Goal: Complete application form: Complete application form

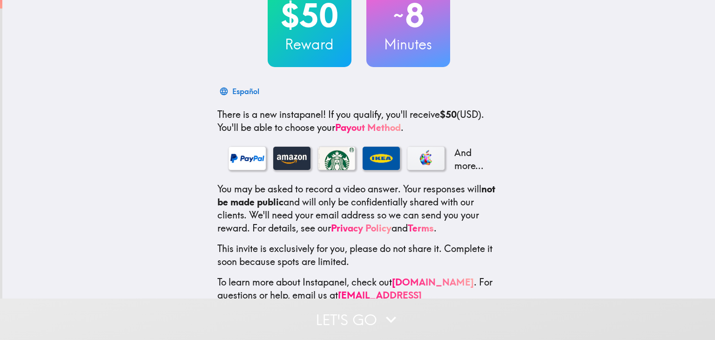
scroll to position [101, 0]
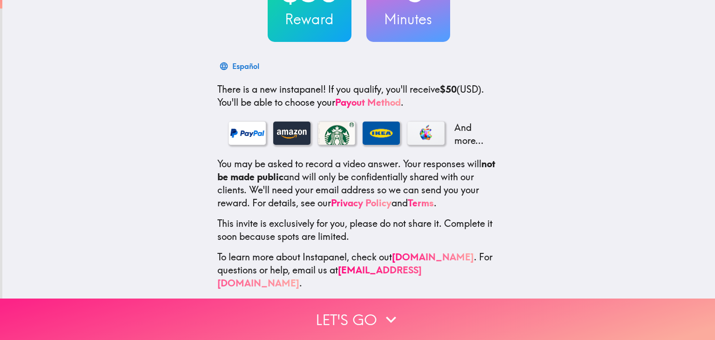
click at [361, 298] on button "Let's go" at bounding box center [357, 318] width 715 height 41
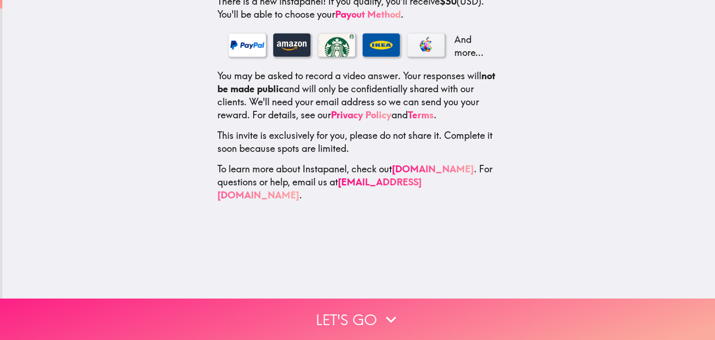
scroll to position [0, 0]
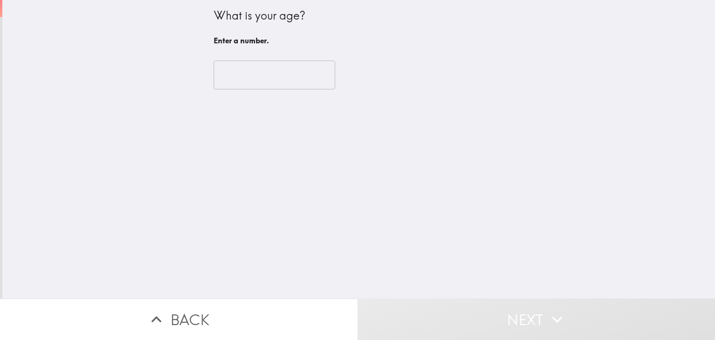
drag, startPoint x: 237, startPoint y: 83, endPoint x: 255, endPoint y: 81, distance: 18.7
click at [239, 81] on input "number" at bounding box center [274, 74] width 121 height 29
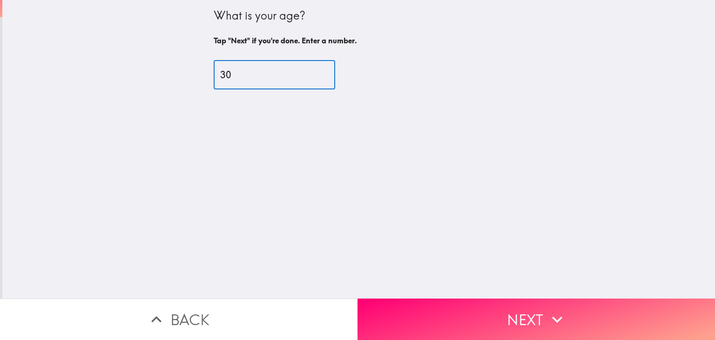
type input "30"
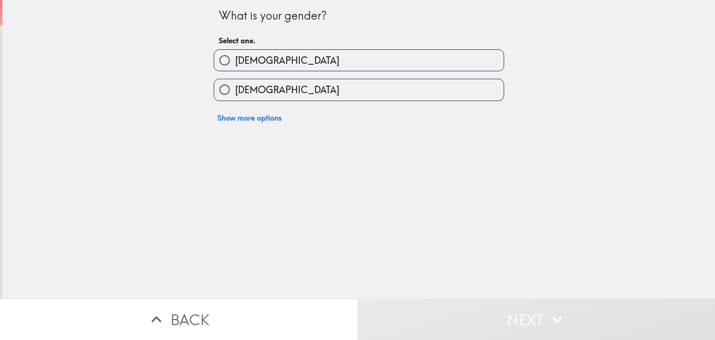
click at [266, 98] on label "[DEMOGRAPHIC_DATA]" at bounding box center [358, 89] width 289 height 21
click at [235, 98] on input "[DEMOGRAPHIC_DATA]" at bounding box center [224, 89] width 21 height 21
radio input "true"
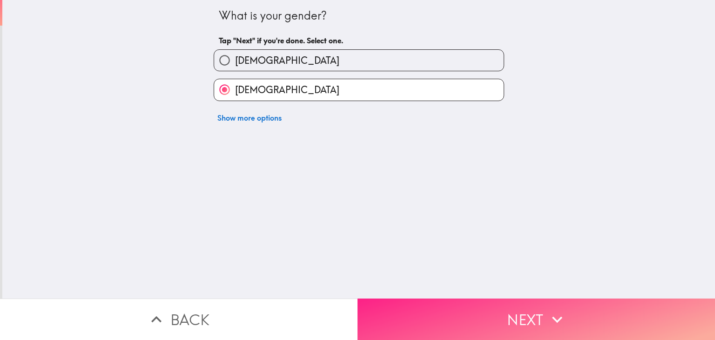
click at [449, 311] on button "Next" at bounding box center [535, 318] width 357 height 41
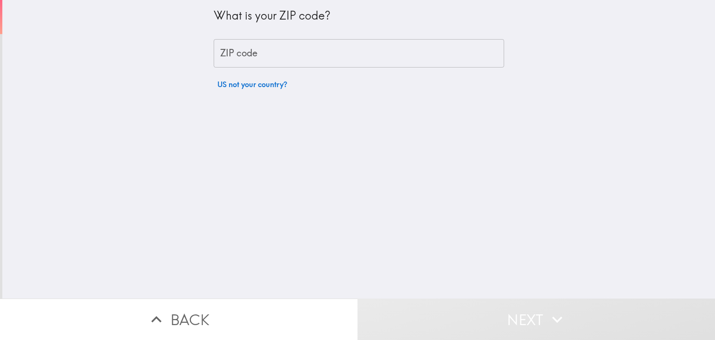
click at [282, 51] on input "ZIP code" at bounding box center [359, 53] width 290 height 29
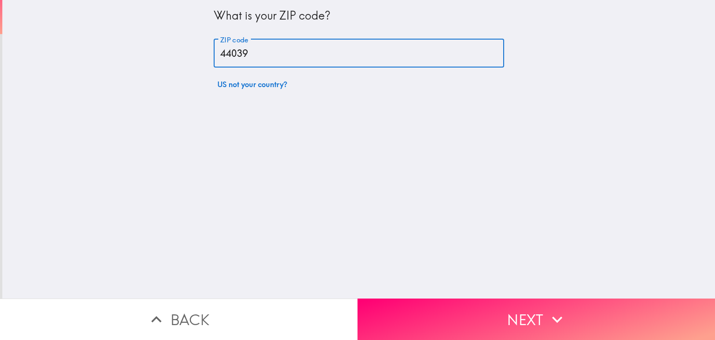
type input "44039"
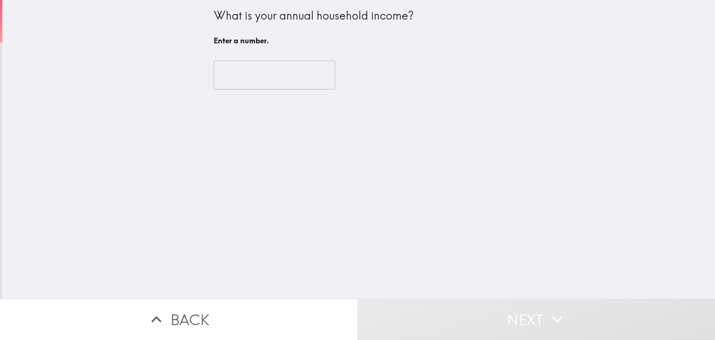
click at [284, 75] on input "number" at bounding box center [274, 74] width 121 height 29
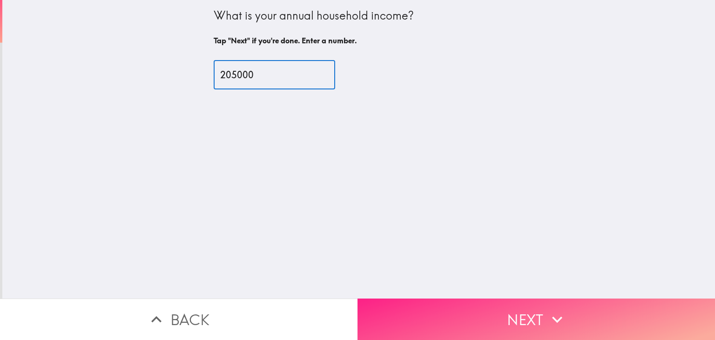
type input "205000"
click at [452, 303] on button "Next" at bounding box center [535, 318] width 357 height 41
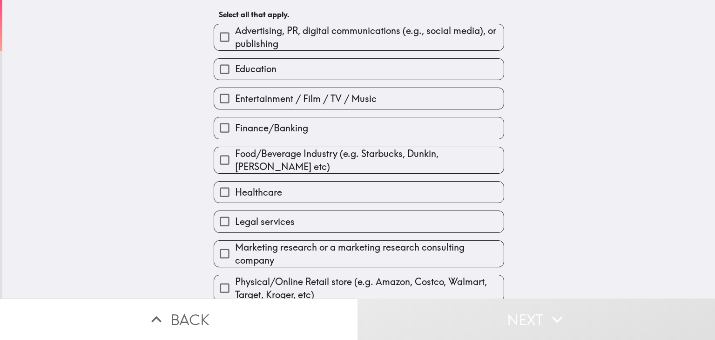
scroll to position [138, 0]
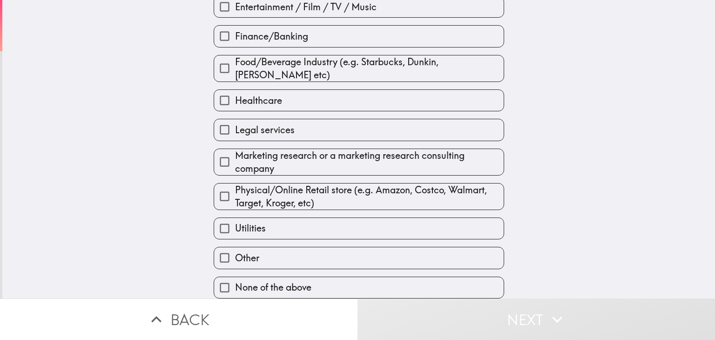
click at [300, 95] on label "Healthcare" at bounding box center [358, 100] width 289 height 21
click at [235, 95] on input "Healthcare" at bounding box center [224, 100] width 21 height 21
checkbox input "true"
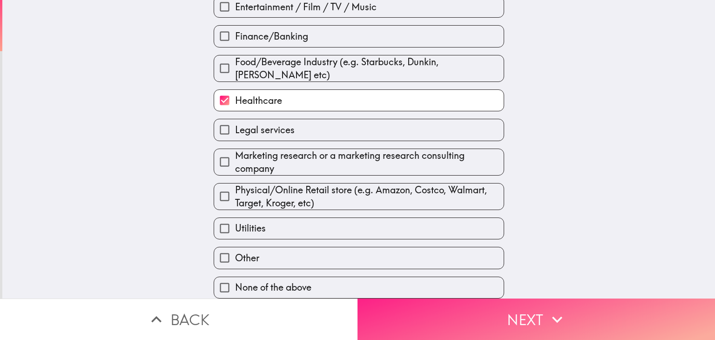
click at [461, 318] on button "Next" at bounding box center [535, 318] width 357 height 41
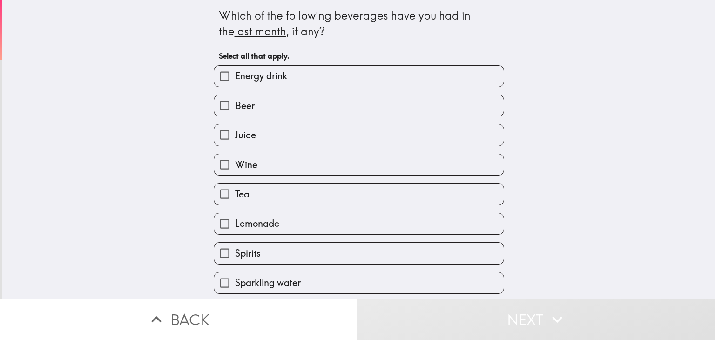
click at [300, 72] on label "Energy drink" at bounding box center [358, 76] width 289 height 21
click at [235, 72] on input "Energy drink" at bounding box center [224, 76] width 21 height 21
checkbox input "true"
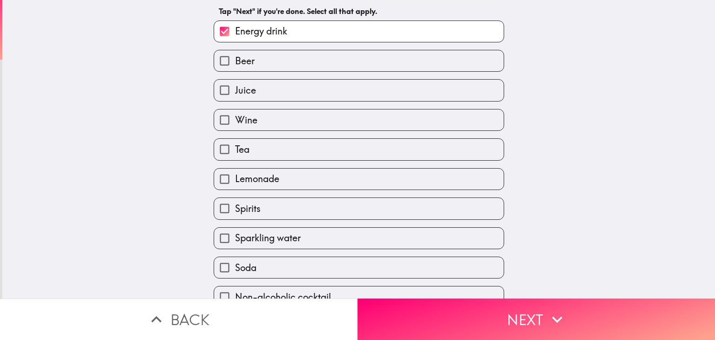
scroll to position [93, 0]
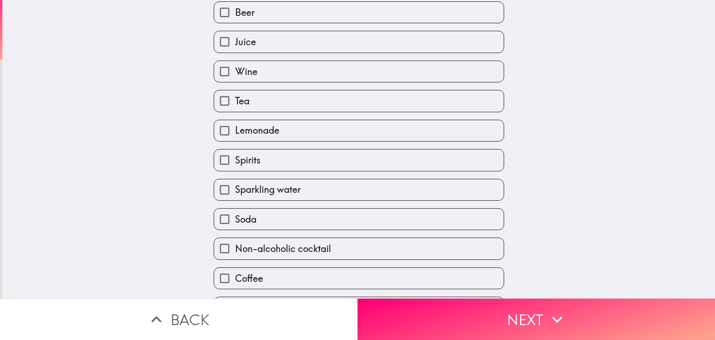
click at [276, 70] on label "Wine" at bounding box center [358, 71] width 289 height 21
click at [235, 70] on input "Wine" at bounding box center [224, 71] width 21 height 21
checkbox input "true"
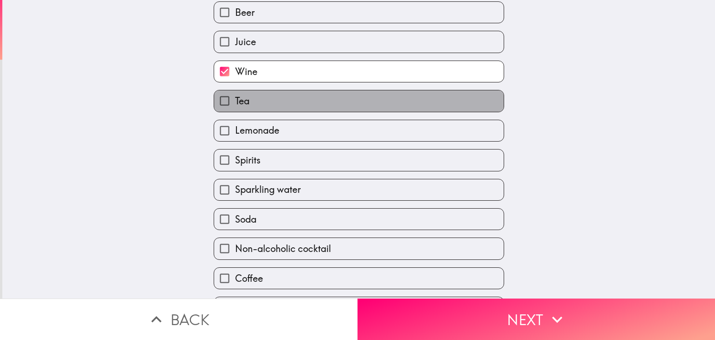
click at [271, 101] on label "Tea" at bounding box center [358, 100] width 289 height 21
click at [235, 101] on input "Tea" at bounding box center [224, 100] width 21 height 21
checkbox input "true"
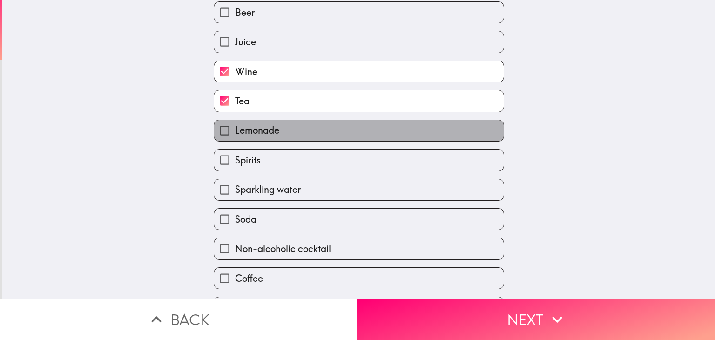
drag, startPoint x: 273, startPoint y: 123, endPoint x: 275, endPoint y: 130, distance: 7.4
click at [273, 123] on label "Lemonade" at bounding box center [358, 130] width 289 height 21
click at [235, 123] on input "Lemonade" at bounding box center [224, 130] width 21 height 21
checkbox input "true"
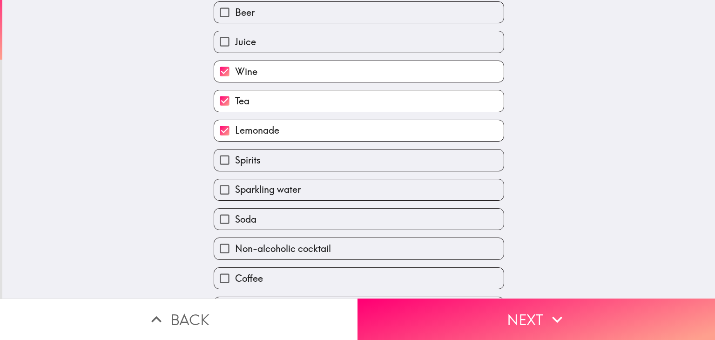
click at [274, 158] on label "Spirits" at bounding box center [358, 159] width 289 height 21
click at [235, 158] on input "Spirits" at bounding box center [224, 159] width 21 height 21
checkbox input "true"
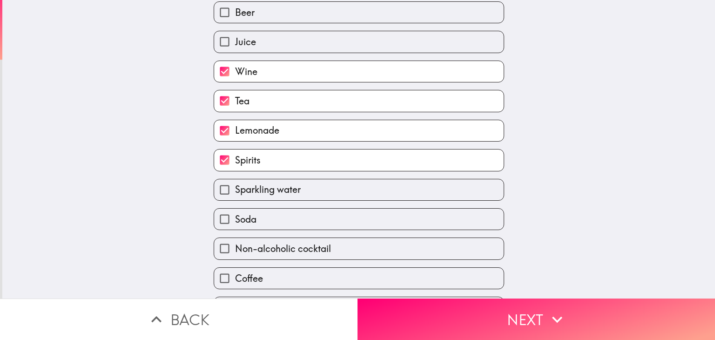
click at [288, 201] on div "Soda" at bounding box center [355, 215] width 298 height 29
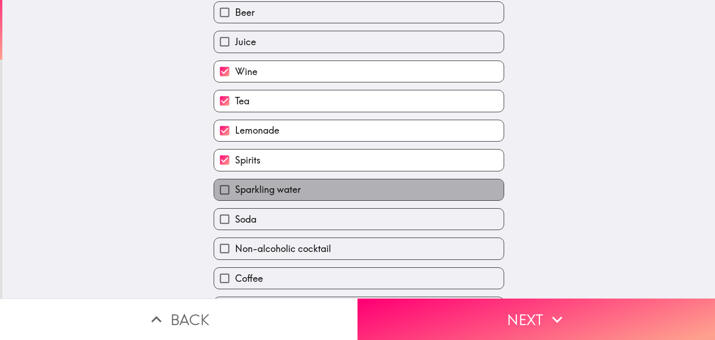
click at [287, 197] on label "Sparkling water" at bounding box center [358, 189] width 289 height 21
click at [235, 197] on input "Sparkling water" at bounding box center [224, 189] width 21 height 21
checkbox input "true"
click at [281, 215] on label "Soda" at bounding box center [358, 218] width 289 height 21
click at [235, 215] on input "Soda" at bounding box center [224, 218] width 21 height 21
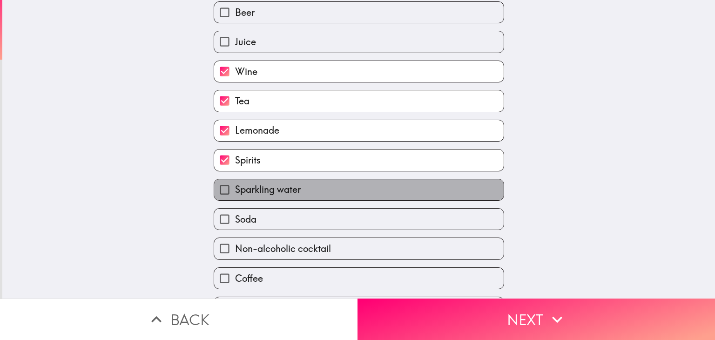
checkbox input "true"
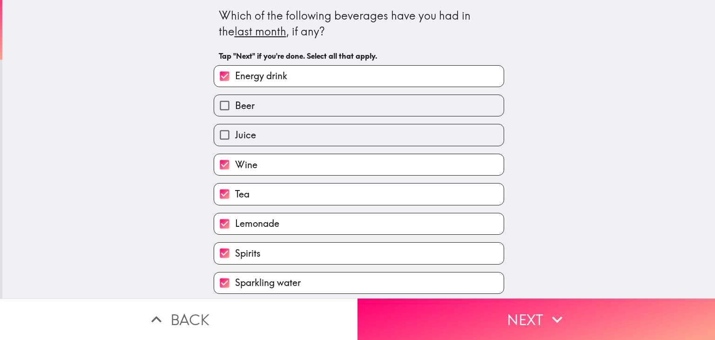
scroll to position [177, 0]
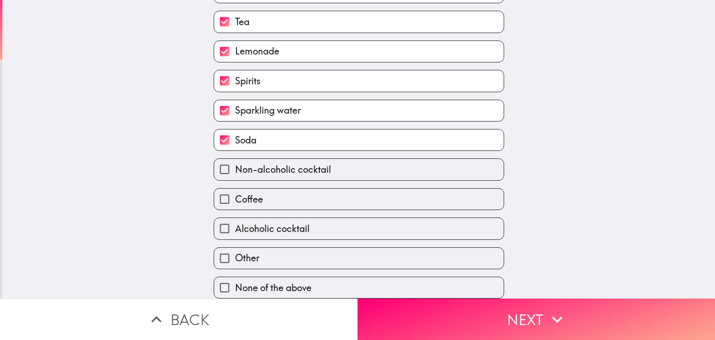
click at [259, 199] on label "Coffee" at bounding box center [358, 198] width 289 height 21
click at [235, 199] on input "Coffee" at bounding box center [224, 198] width 21 height 21
checkbox input "true"
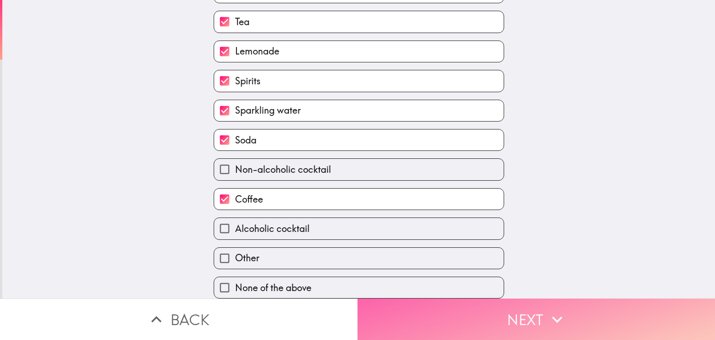
click at [547, 309] on icon "button" at bounding box center [557, 319] width 20 height 20
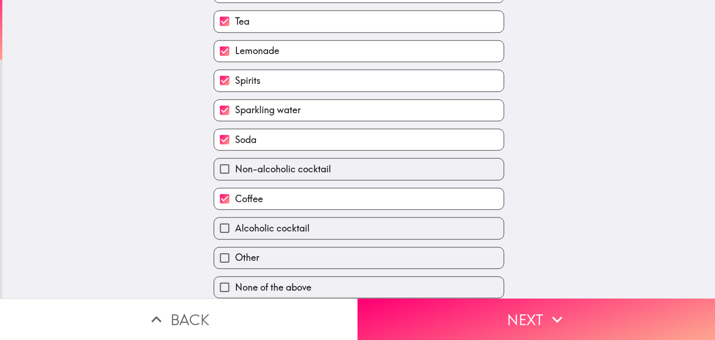
scroll to position [65, 0]
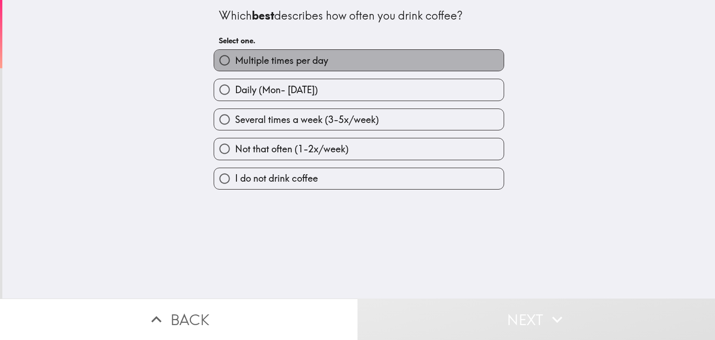
click at [288, 68] on label "Multiple times per day" at bounding box center [358, 60] width 289 height 21
click at [235, 68] on input "Multiple times per day" at bounding box center [224, 60] width 21 height 21
radio input "true"
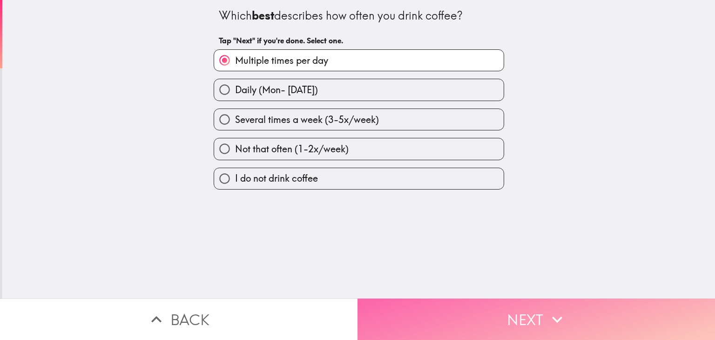
click at [486, 308] on button "Next" at bounding box center [535, 318] width 357 height 41
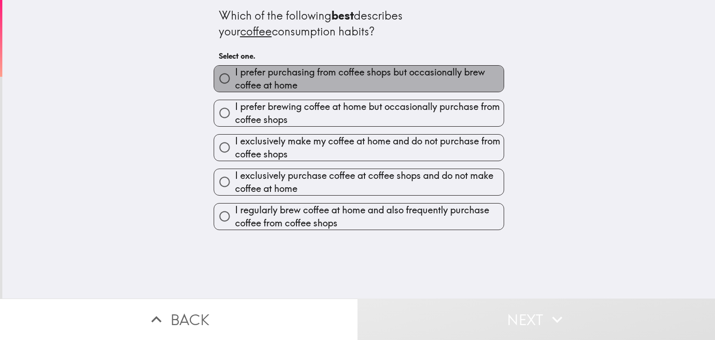
click at [320, 81] on span "I prefer purchasing from coffee shops but occasionally brew coffee at home" at bounding box center [369, 79] width 268 height 26
click at [235, 81] on input "I prefer purchasing from coffee shops but occasionally brew coffee at home" at bounding box center [224, 78] width 21 height 21
radio input "true"
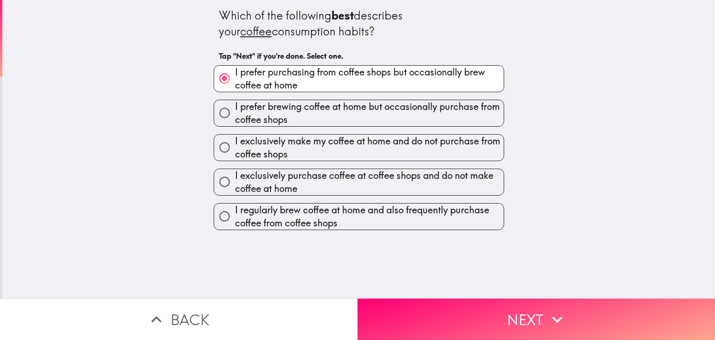
click at [348, 115] on span "I prefer brewing coffee at home but occasionally purchase from coffee shops" at bounding box center [369, 113] width 268 height 26
click at [235, 115] on input "I prefer brewing coffee at home but occasionally purchase from coffee shops" at bounding box center [224, 112] width 21 height 21
radio input "true"
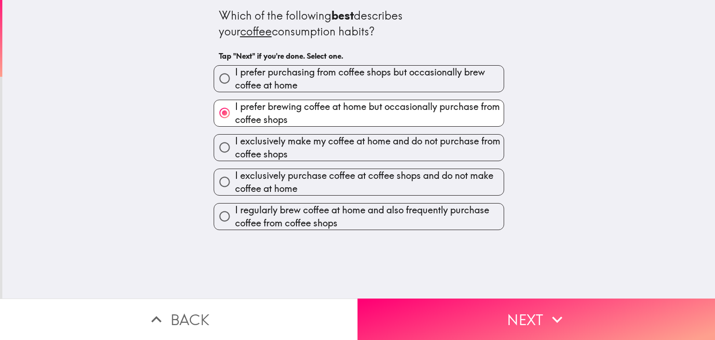
click at [476, 309] on button "Next" at bounding box center [535, 318] width 357 height 41
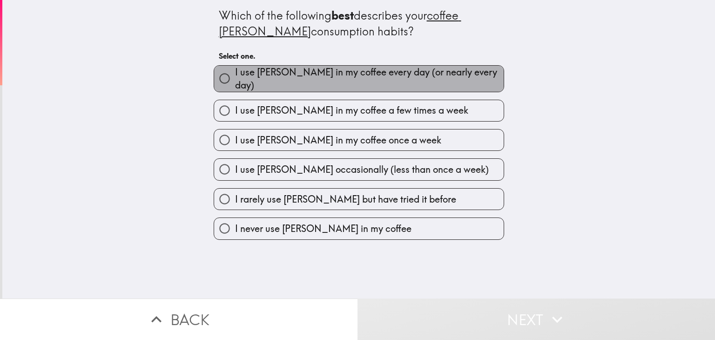
click at [316, 85] on label "I use [PERSON_NAME] in my coffee every day (or nearly every day)" at bounding box center [358, 79] width 289 height 26
click at [235, 85] on input "I use [PERSON_NAME] in my coffee every day (or nearly every day)" at bounding box center [224, 78] width 21 height 21
radio input "true"
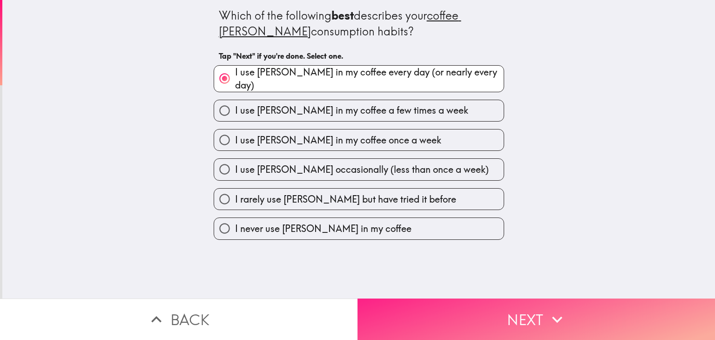
click at [494, 310] on button "Next" at bounding box center [535, 318] width 357 height 41
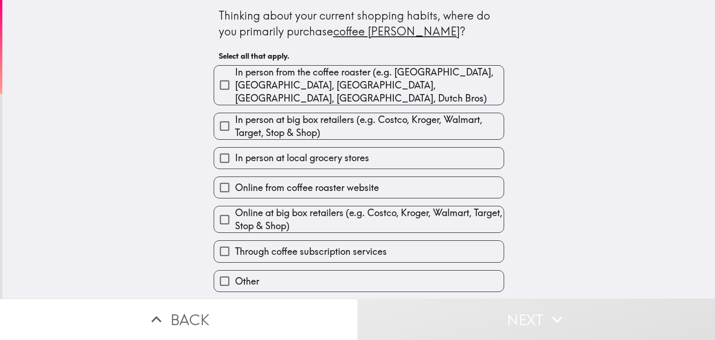
click at [317, 83] on span "In person from the coffee roaster (e.g. [GEOGRAPHIC_DATA], [GEOGRAPHIC_DATA], […" at bounding box center [369, 85] width 268 height 39
click at [235, 83] on input "In person from the coffee roaster (e.g. [GEOGRAPHIC_DATA], [GEOGRAPHIC_DATA], […" at bounding box center [224, 84] width 21 height 21
checkbox input "true"
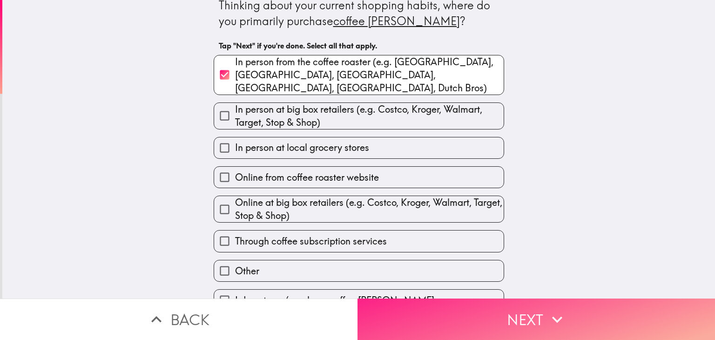
scroll to position [15, 0]
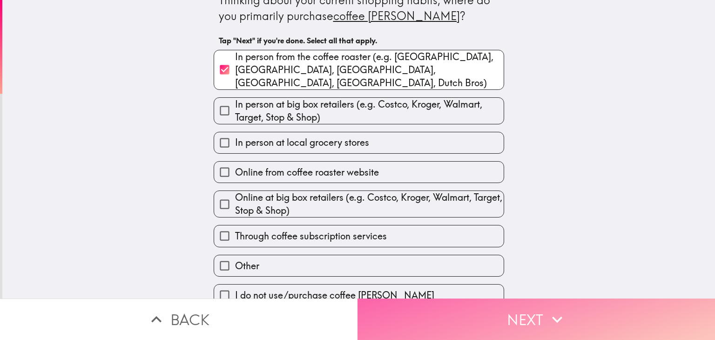
click at [443, 303] on button "Next" at bounding box center [535, 318] width 357 height 41
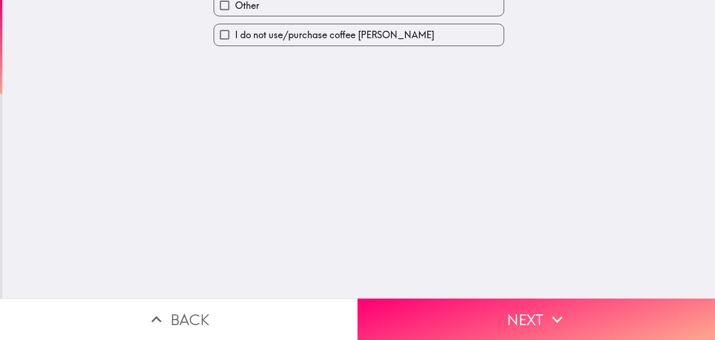
scroll to position [0, 0]
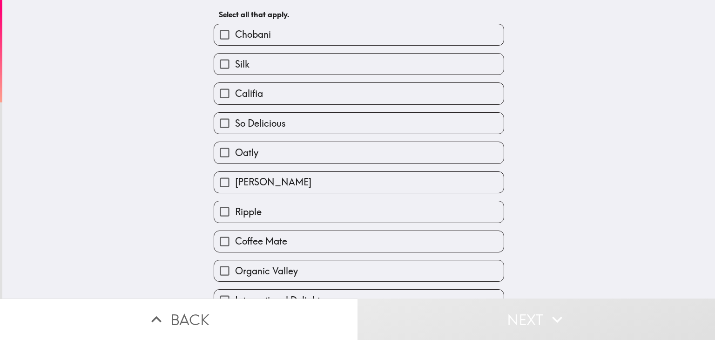
scroll to position [89, 0]
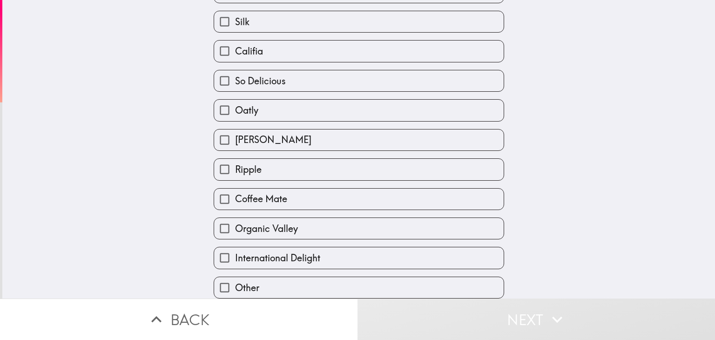
click at [292, 188] on label "Coffee Mate" at bounding box center [358, 198] width 289 height 21
click at [235, 188] on input "Coffee Mate" at bounding box center [224, 198] width 21 height 21
checkbox input "true"
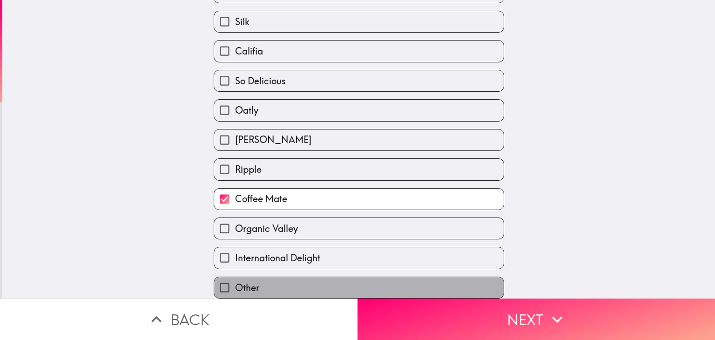
click at [303, 277] on label "Other" at bounding box center [358, 287] width 289 height 21
click at [235, 277] on input "Other" at bounding box center [224, 287] width 21 height 21
checkbox input "true"
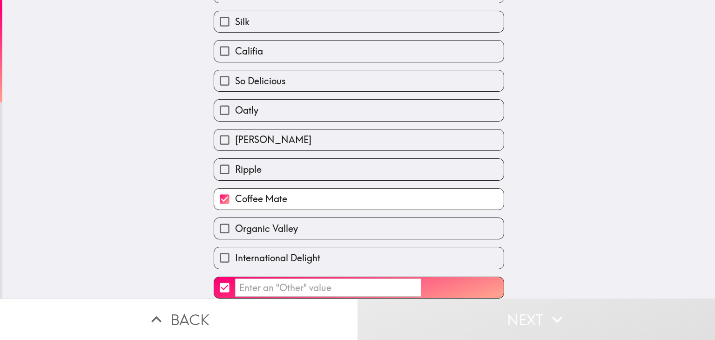
click at [309, 278] on input "​" at bounding box center [328, 287] width 186 height 18
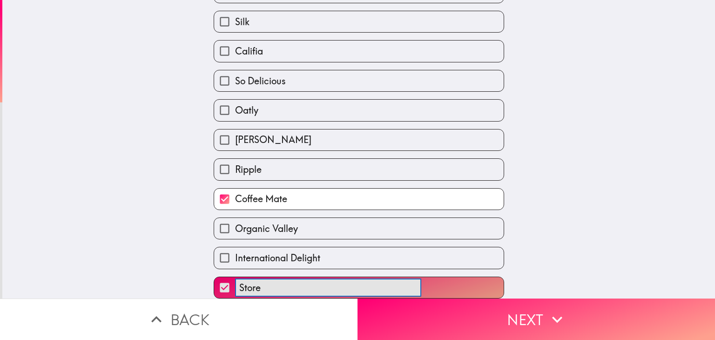
click at [214, 277] on button "Store ​" at bounding box center [358, 287] width 289 height 21
click at [214, 277] on button "Store brand ​" at bounding box center [358, 287] width 289 height 21
type input "Store brand"
click at [668, 174] on div "Which of the following [PERSON_NAME] brand(s) have you purchased for home in th…" at bounding box center [358, 65] width 712 height 298
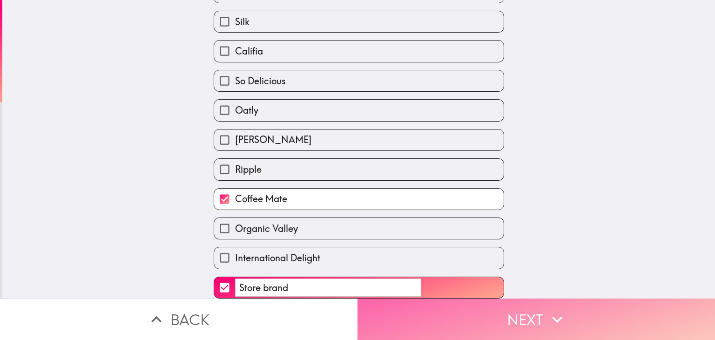
click at [541, 323] on button "Next" at bounding box center [535, 318] width 357 height 41
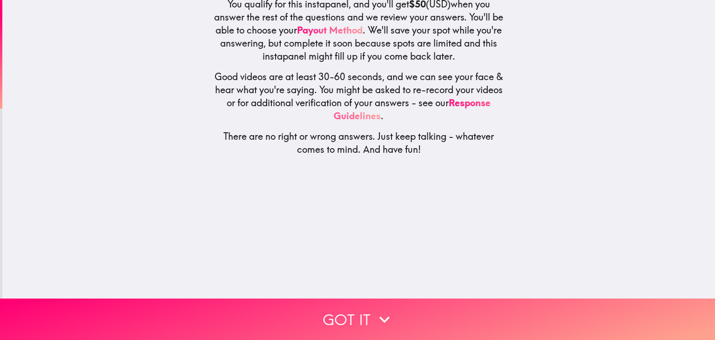
scroll to position [0, 0]
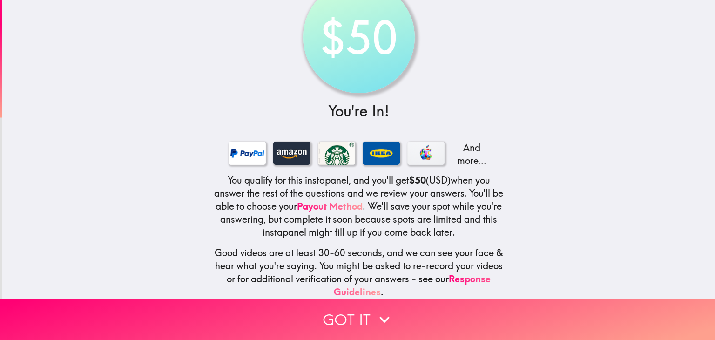
scroll to position [81, 0]
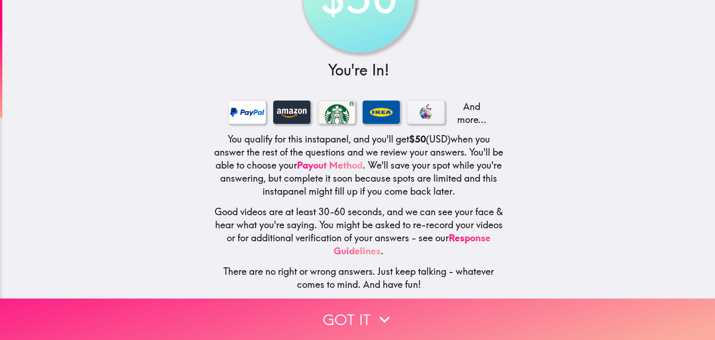
click at [374, 310] on icon "button" at bounding box center [384, 319] width 20 height 20
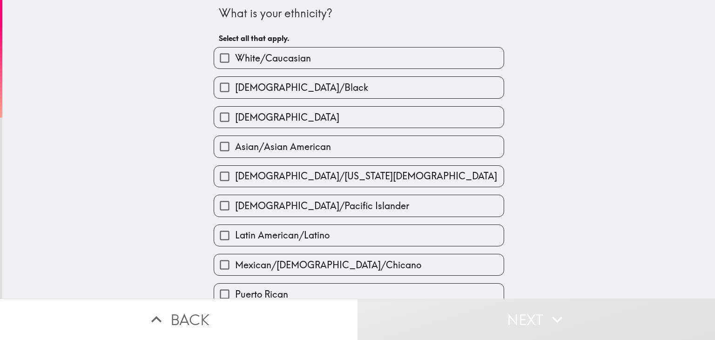
scroll to position [0, 0]
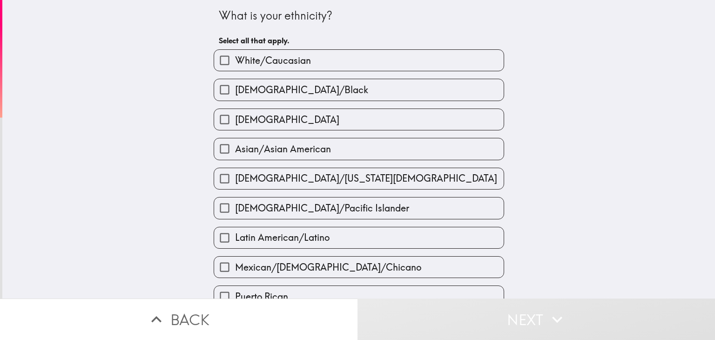
click at [251, 53] on label "White/Caucasian" at bounding box center [358, 60] width 289 height 21
click at [235, 53] on input "White/Caucasian" at bounding box center [224, 60] width 21 height 21
checkbox input "true"
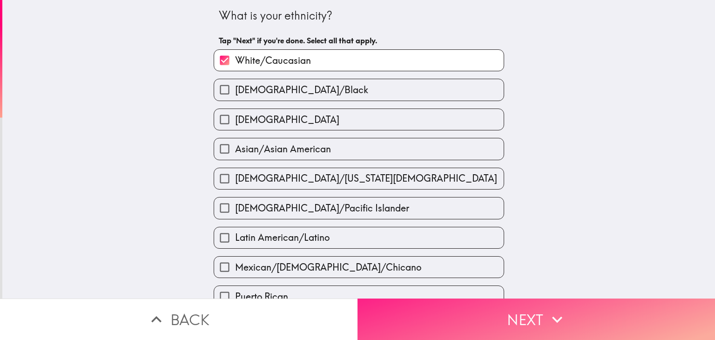
scroll to position [140, 0]
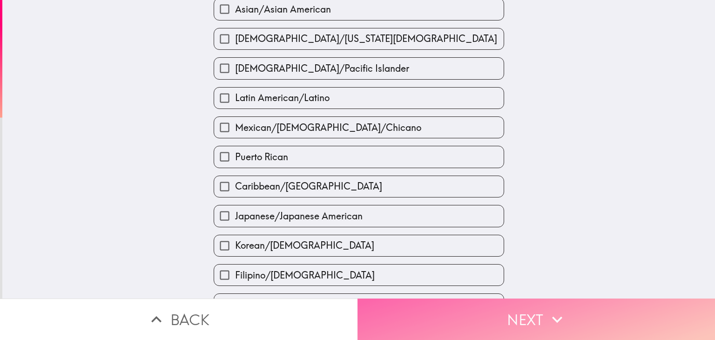
click at [424, 314] on button "Next" at bounding box center [535, 318] width 357 height 41
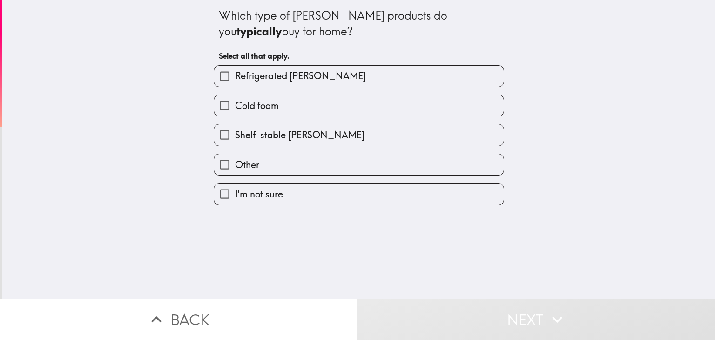
click at [301, 85] on label "Refrigerated [PERSON_NAME]" at bounding box center [358, 76] width 289 height 21
click at [235, 85] on input "Refrigerated [PERSON_NAME]" at bounding box center [224, 76] width 21 height 21
checkbox input "true"
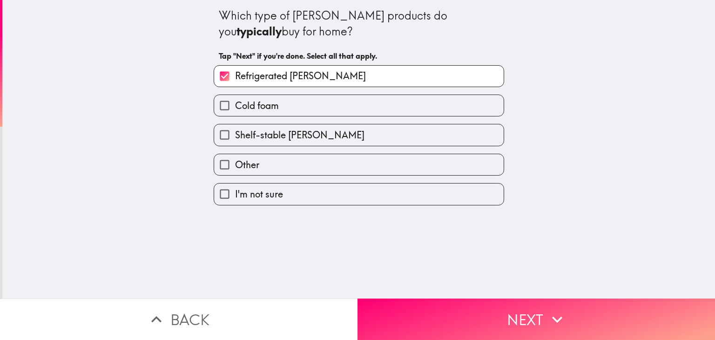
click at [322, 96] on label "Cold foam" at bounding box center [358, 105] width 289 height 21
click at [235, 96] on input "Cold foam" at bounding box center [224, 105] width 21 height 21
checkbox input "true"
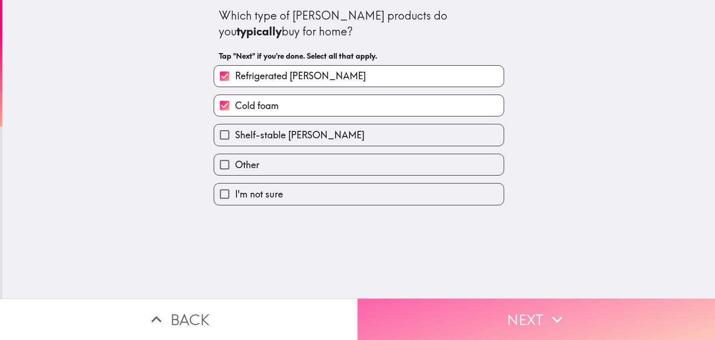
click at [451, 302] on button "Next" at bounding box center [535, 318] width 357 height 41
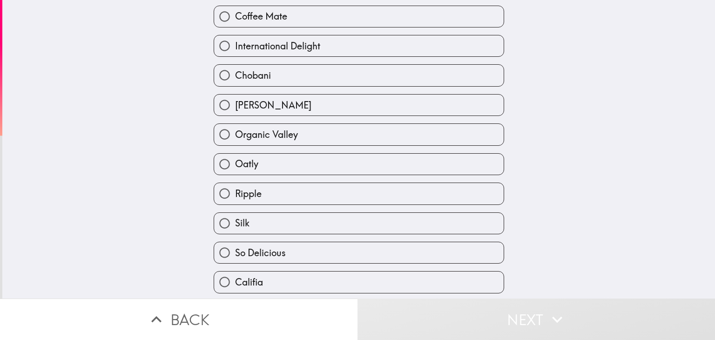
scroll to position [89, 0]
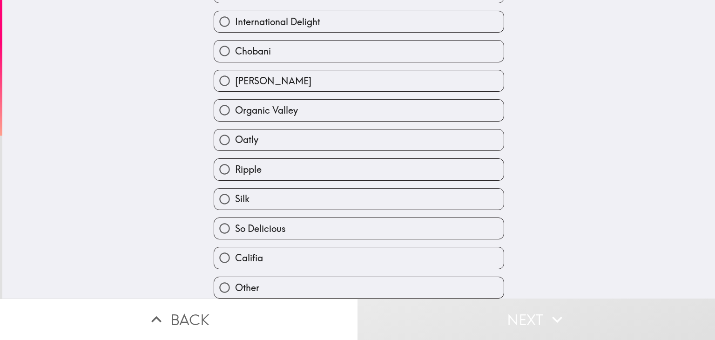
click at [289, 277] on label "Other" at bounding box center [358, 287] width 289 height 21
click at [235, 277] on input "Other" at bounding box center [224, 287] width 21 height 21
radio input "true"
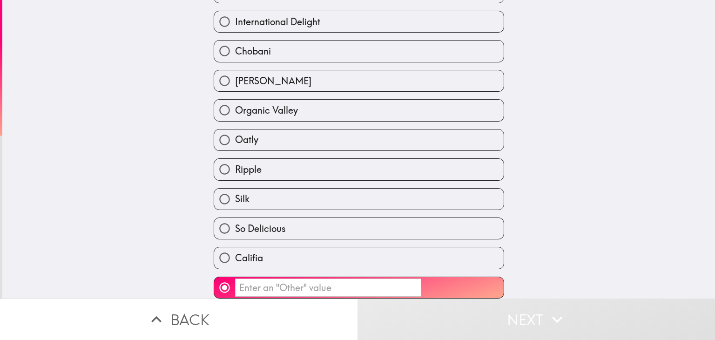
click at [301, 278] on input "​" at bounding box center [328, 287] width 186 height 18
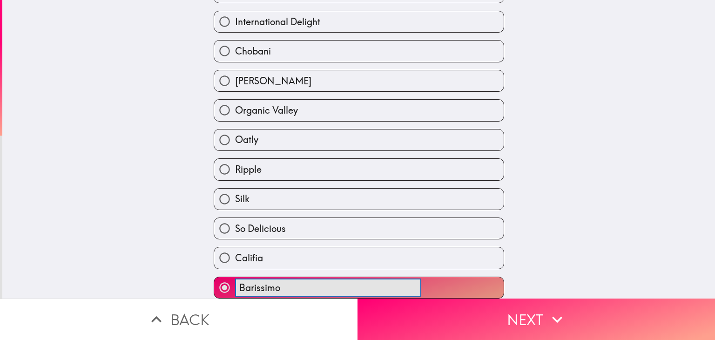
click at [214, 277] on button "Barissimo ​" at bounding box center [358, 287] width 289 height 21
click at [214, 277] on button "Barissimo (Aldi ​" at bounding box center [358, 287] width 289 height 21
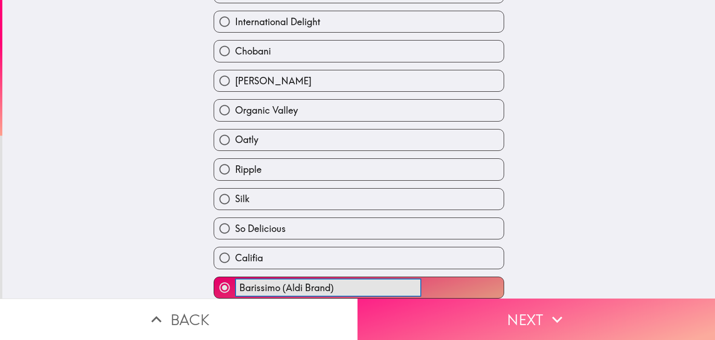
type input "Barissimo (Aldi Brand)"
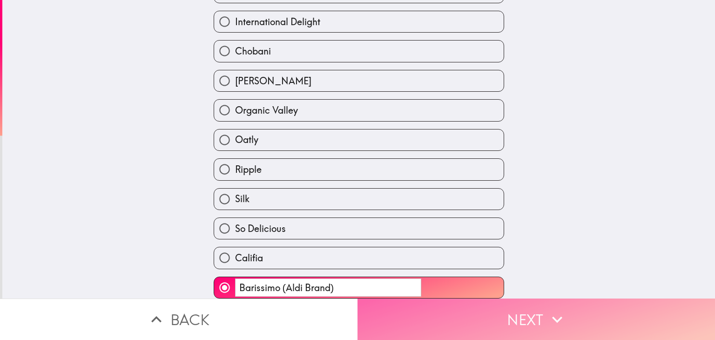
click at [547, 313] on icon "button" at bounding box center [557, 319] width 20 height 20
